Goal: Information Seeking & Learning: Check status

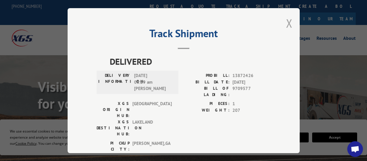
scroll to position [29, 0]
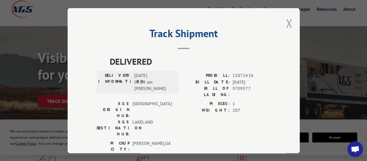
click at [290, 15] on button "Close modal" at bounding box center [289, 22] width 6 height 15
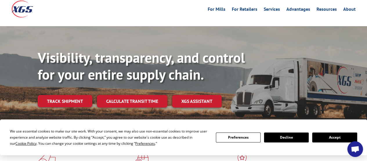
scroll to position [0, 0]
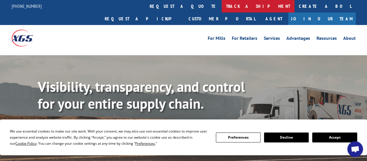
click at [222, 11] on link "track a shipment" at bounding box center [258, 6] width 73 height 12
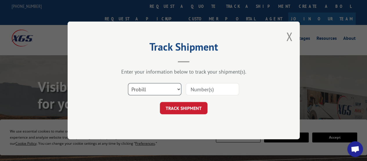
click at [161, 86] on select "Select category... Probill BOL PO" at bounding box center [154, 89] width 53 height 12
select select "po"
click at [128, 83] on select "Select category... Probill BOL PO" at bounding box center [154, 89] width 53 height 12
paste input "41520006"
type input "41520006"
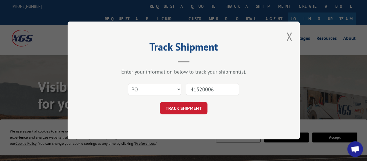
click at [193, 107] on button "TRACK SHIPMENT" at bounding box center [184, 108] width 48 height 12
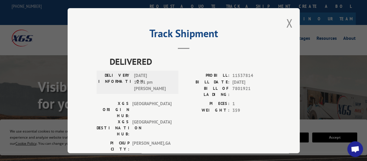
click at [283, 23] on div "Track Shipment DELIVERED DELIVERY INFORMATION: [DATE] 12:01 pm [PERSON_NAME]: 1…" at bounding box center [184, 80] width 232 height 145
drag, startPoint x: 288, startPoint y: 26, endPoint x: 285, endPoint y: 24, distance: 3.3
click at [288, 26] on button "Close modal" at bounding box center [289, 22] width 6 height 15
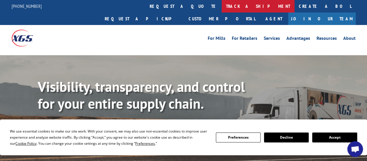
click at [222, 10] on link "track a shipment" at bounding box center [258, 6] width 73 height 12
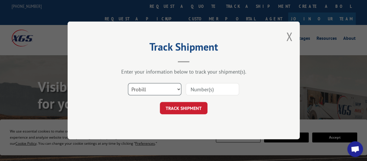
click at [156, 92] on select "Select category... Probill BOL PO" at bounding box center [154, 89] width 53 height 12
select select "po"
click at [128, 83] on select "Select category... Probill BOL PO" at bounding box center [154, 89] width 53 height 12
paste input "11511150"
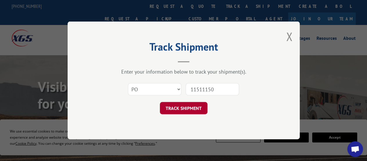
type input "11511150"
click at [199, 111] on button "TRACK SHIPMENT" at bounding box center [184, 108] width 48 height 12
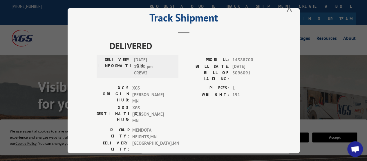
scroll to position [24, 0]
